Goal: Information Seeking & Learning: Find specific fact

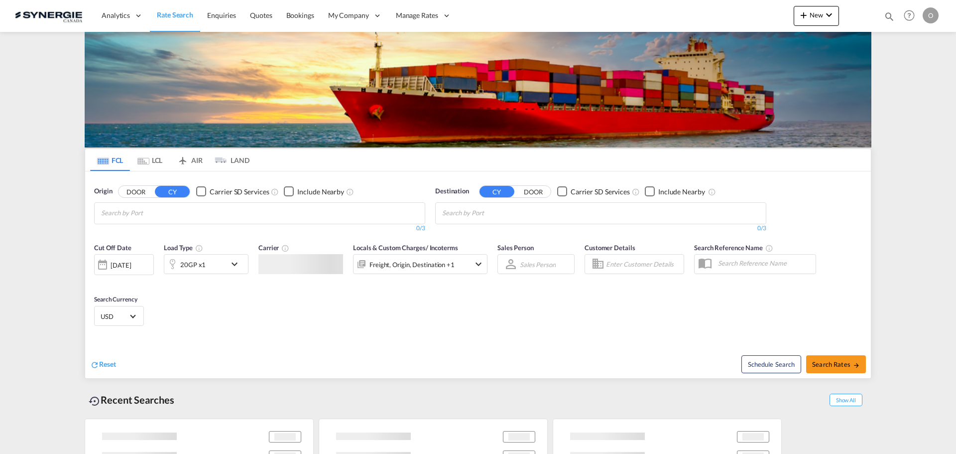
click at [896, 12] on div "Bookings Quotes Enquiries Help Resources Product Release O My Profile Logout" at bounding box center [909, 15] width 63 height 31
click at [889, 14] on md-icon "icon-magnify" at bounding box center [889, 16] width 11 height 11
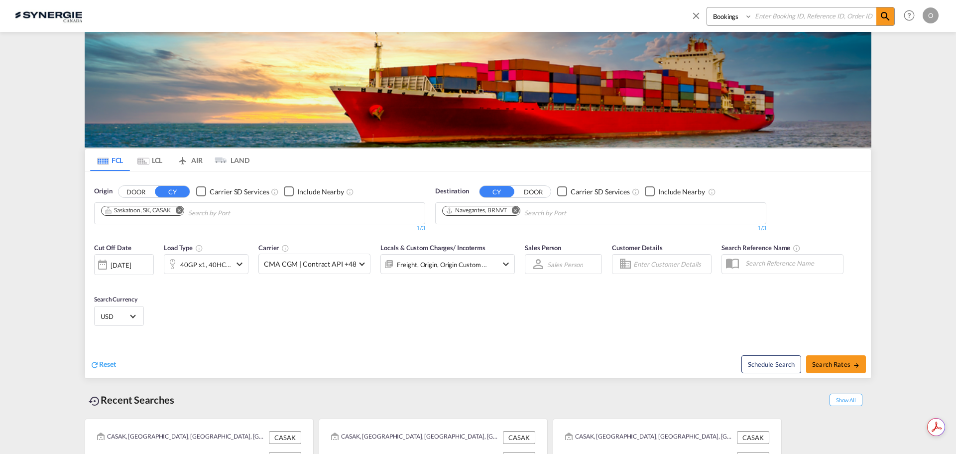
click at [733, 13] on select "Bookings Quotes Enquiries" at bounding box center [730, 16] width 47 height 18
select select "Quotes"
click at [707, 7] on select "Bookings Quotes Enquiries" at bounding box center [730, 16] width 47 height 18
click at [777, 18] on input at bounding box center [814, 15] width 124 height 17
paste input "SYC000014503"
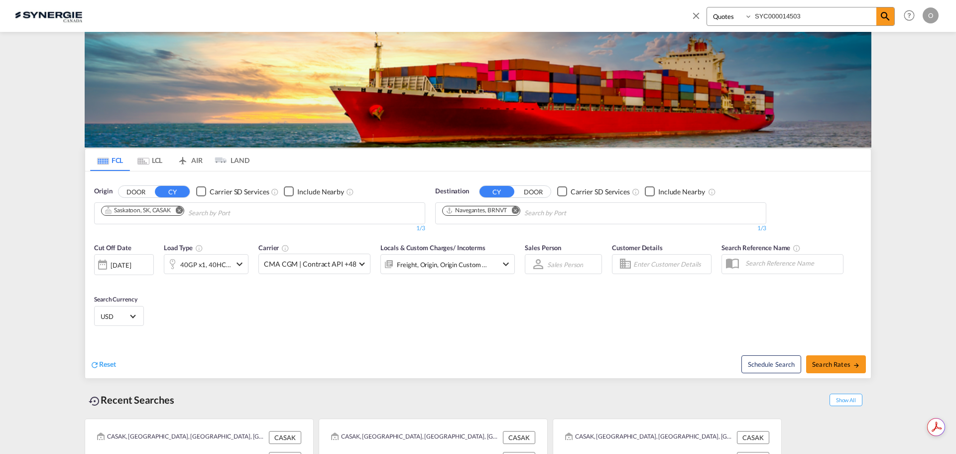
type input "SYC000014503"
click at [892, 15] on span at bounding box center [885, 16] width 18 height 18
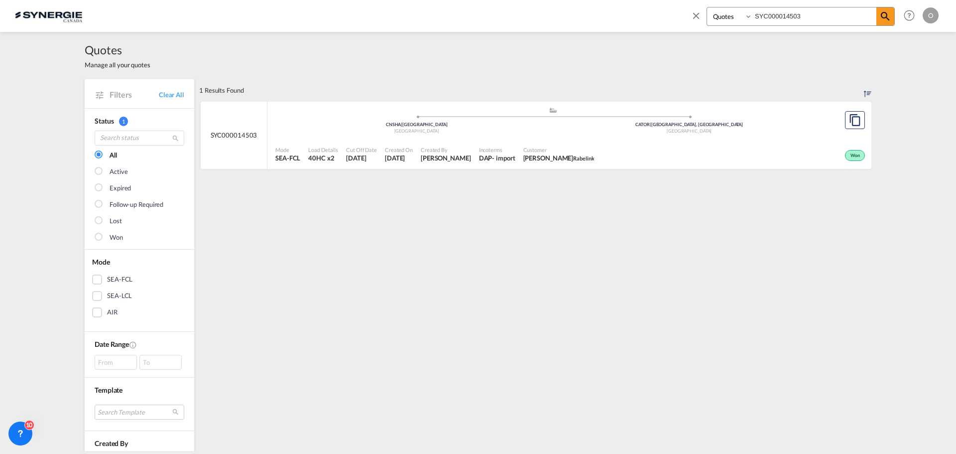
click at [492, 144] on div "Incoterms DAP - import" at bounding box center [497, 154] width 44 height 25
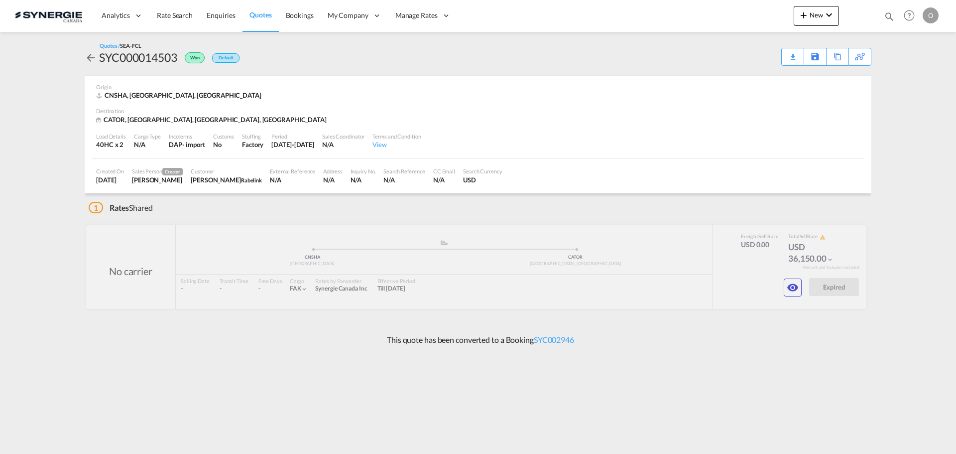
click at [788, 283] on md-icon "icon-eye" at bounding box center [793, 287] width 12 height 12
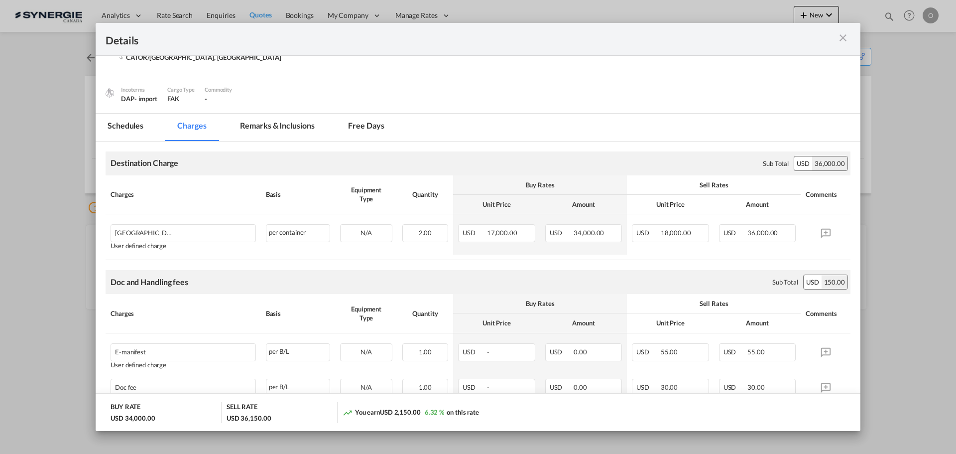
scroll to position [100, 0]
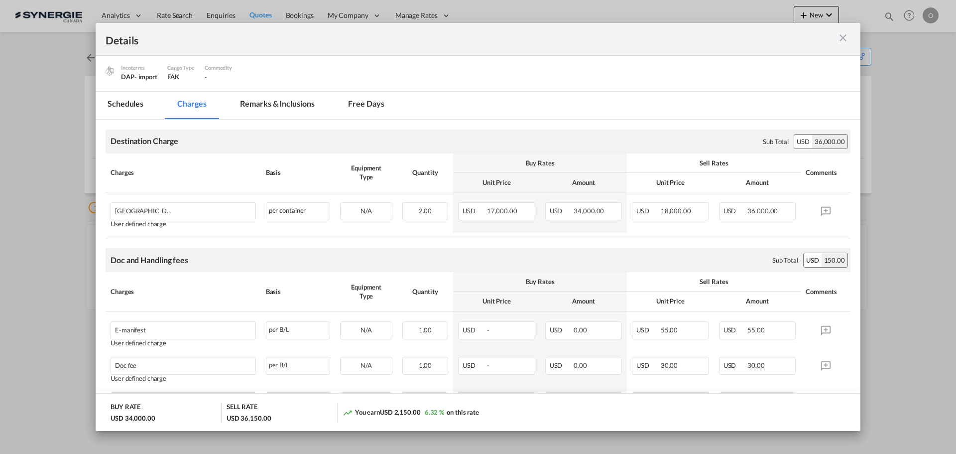
click at [296, 109] on md-tab-item "Remarks & Inclusions" at bounding box center [277, 105] width 98 height 27
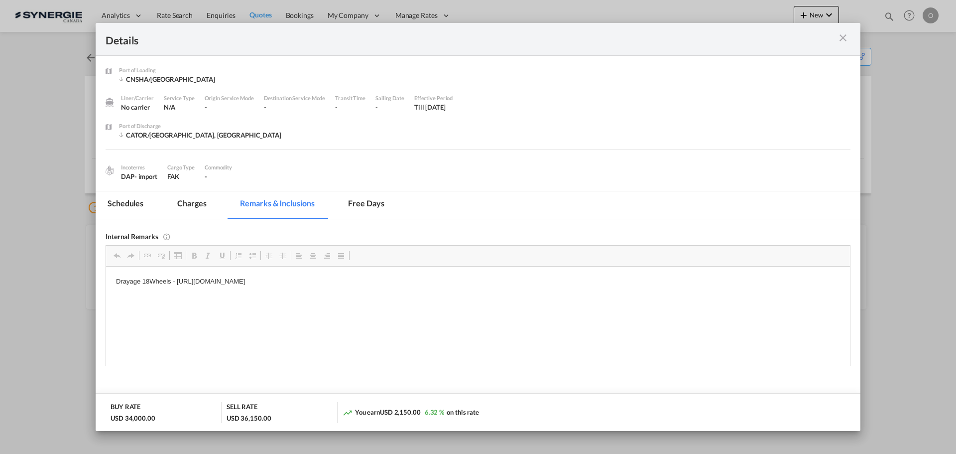
scroll to position [0, 0]
drag, startPoint x: 176, startPoint y: 278, endPoint x: 480, endPoint y: 296, distance: 304.7
drag, startPoint x: 448, startPoint y: 281, endPoint x: 177, endPoint y: 285, distance: 270.9
click at [177, 285] on p "Drayage 18Wheels - [URL][DOMAIN_NAME]" at bounding box center [478, 281] width 724 height 10
copy p "[URL][DOMAIN_NAME]"
